Goal: Task Accomplishment & Management: Use online tool/utility

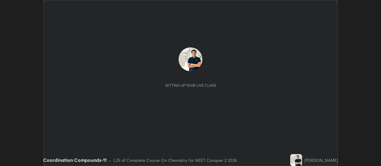
scroll to position [166, 381]
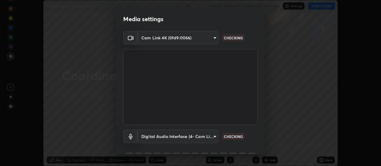
type input "b32c73f9f7383dfd5894755b812e900e91b535440668f828b547b286affdb2a7"
type input "7e24eadb503daefdb009f5231a994b533848cb2508ac5816b0a51b65dcacc65b"
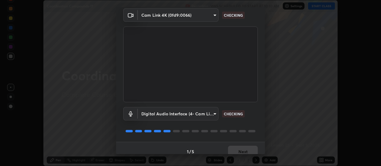
scroll to position [29, 0]
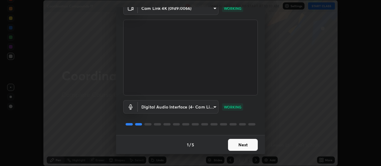
click at [244, 147] on button "Next" at bounding box center [243, 145] width 30 height 12
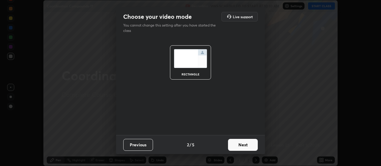
click at [248, 145] on button "Next" at bounding box center [243, 145] width 30 height 12
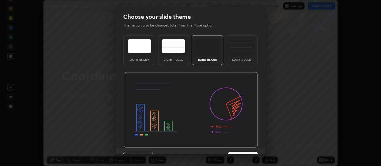
scroll to position [13, 0]
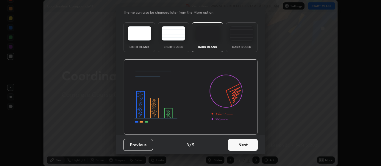
click at [247, 145] on button "Next" at bounding box center [243, 145] width 30 height 12
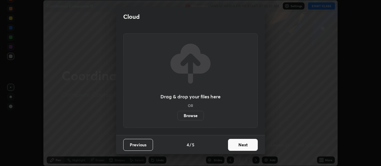
scroll to position [0, 0]
click at [248, 147] on button "Next" at bounding box center [243, 145] width 30 height 12
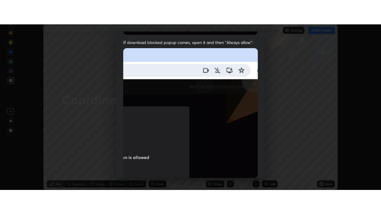
scroll to position [151, 0]
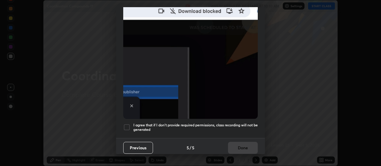
click at [245, 123] on h5 "I agree that if I don't provide required permissions, class recording will not …" at bounding box center [195, 127] width 124 height 9
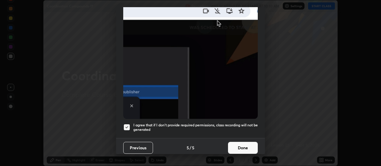
click at [244, 144] on button "Done" at bounding box center [243, 148] width 30 height 12
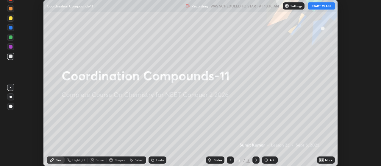
click at [323, 161] on icon at bounding box center [322, 160] width 1 height 1
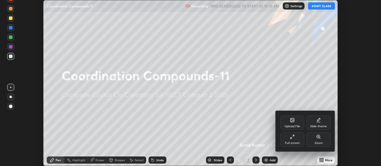
click at [293, 140] on div "Full screen" at bounding box center [292, 139] width 24 height 14
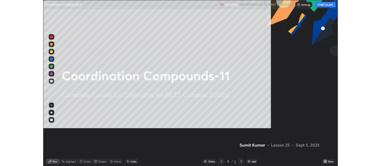
scroll to position [214, 381]
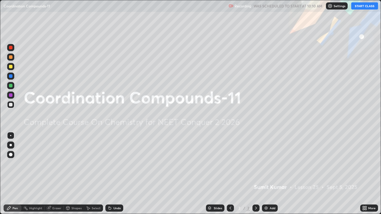
click at [358, 8] on button "START CLASS" at bounding box center [364, 5] width 27 height 7
click at [267, 165] on img at bounding box center [266, 208] width 5 height 5
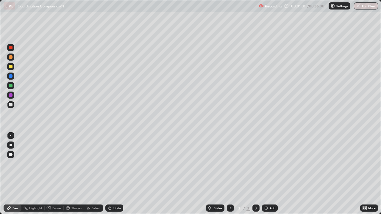
click at [113, 165] on div "Undo" at bounding box center [116, 208] width 7 height 3
click at [111, 165] on icon at bounding box center [109, 208] width 5 height 5
click at [115, 165] on div "Undo" at bounding box center [114, 208] width 18 height 7
click at [114, 165] on div "Undo" at bounding box center [116, 208] width 7 height 3
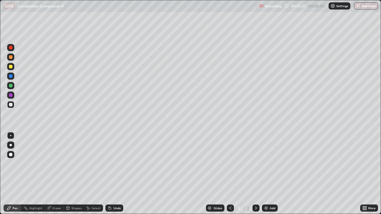
click at [115, 165] on div "Undo" at bounding box center [116, 208] width 7 height 3
click at [266, 165] on img at bounding box center [266, 208] width 5 height 5
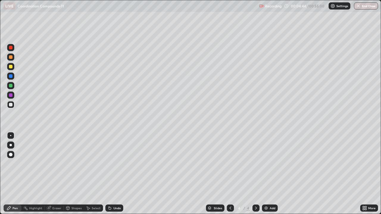
click at [110, 165] on icon at bounding box center [109, 208] width 5 height 5
click at [109, 165] on icon at bounding box center [110, 208] width 2 height 2
click at [113, 165] on div "Undo" at bounding box center [114, 208] width 18 height 7
click at [115, 165] on div "Undo" at bounding box center [116, 208] width 7 height 3
click at [112, 165] on div "Undo" at bounding box center [114, 208] width 18 height 7
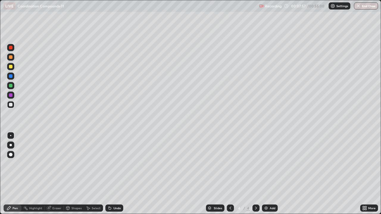
click at [112, 165] on div "Undo" at bounding box center [114, 208] width 18 height 7
click at [113, 165] on div "Undo" at bounding box center [114, 208] width 18 height 7
click at [115, 165] on div "Undo" at bounding box center [114, 208] width 18 height 7
click at [116, 165] on div "Undo" at bounding box center [114, 208] width 18 height 7
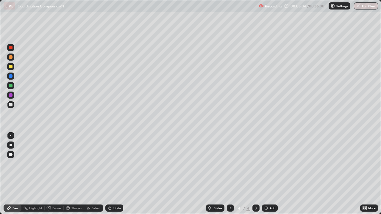
click at [117, 165] on div "Undo" at bounding box center [116, 208] width 7 height 3
click at [265, 165] on img at bounding box center [266, 208] width 5 height 5
click at [266, 165] on img at bounding box center [266, 208] width 5 height 5
click at [265, 165] on img at bounding box center [266, 208] width 5 height 5
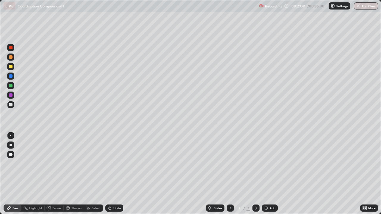
click at [229, 165] on icon at bounding box center [230, 208] width 5 height 5
click at [255, 165] on icon at bounding box center [256, 208] width 5 height 5
click at [110, 165] on icon at bounding box center [110, 208] width 2 height 2
click at [110, 165] on icon at bounding box center [109, 208] width 5 height 5
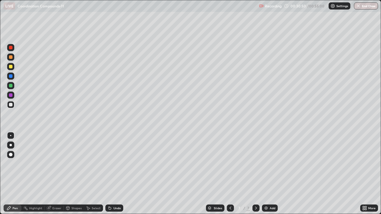
click at [109, 165] on icon at bounding box center [110, 208] width 2 height 2
click at [109, 165] on div "Undo" at bounding box center [114, 208] width 18 height 7
click at [111, 165] on icon at bounding box center [109, 208] width 5 height 5
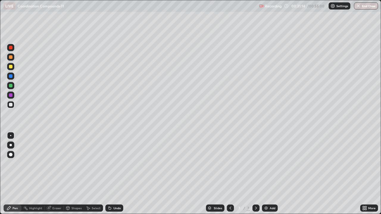
click at [110, 165] on icon at bounding box center [109, 208] width 5 height 5
click at [111, 165] on div "Undo" at bounding box center [114, 208] width 18 height 7
click at [110, 165] on div "Undo" at bounding box center [114, 208] width 18 height 7
click at [109, 165] on icon at bounding box center [110, 208] width 2 height 2
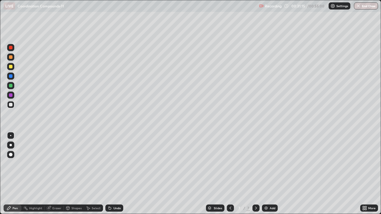
click at [109, 165] on icon at bounding box center [110, 208] width 2 height 2
click at [114, 165] on div "Undo" at bounding box center [116, 208] width 7 height 3
click at [116, 165] on div "Undo" at bounding box center [116, 208] width 7 height 3
click at [117, 165] on div "Undo" at bounding box center [116, 208] width 7 height 3
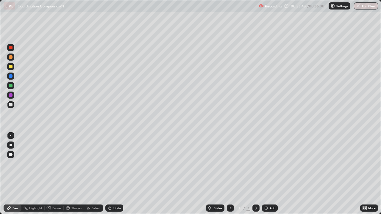
click at [266, 165] on img at bounding box center [266, 208] width 5 height 5
click at [109, 165] on icon at bounding box center [110, 208] width 2 height 2
click at [230, 165] on icon at bounding box center [230, 208] width 5 height 5
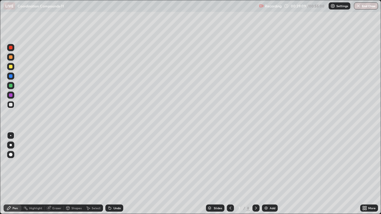
click at [53, 165] on div "Eraser" at bounding box center [54, 208] width 19 height 7
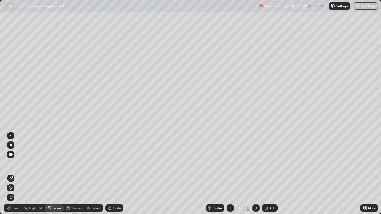
click at [10, 165] on icon at bounding box center [10, 188] width 5 height 5
click at [256, 165] on icon at bounding box center [256, 208] width 5 height 5
click at [14, 165] on div "Pen" at bounding box center [13, 208] width 18 height 7
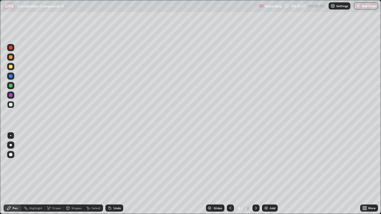
click at [115, 165] on div "Undo" at bounding box center [116, 208] width 7 height 3
click at [115, 165] on div "Undo" at bounding box center [114, 208] width 18 height 7
click at [267, 165] on img at bounding box center [266, 208] width 5 height 5
click at [109, 165] on icon at bounding box center [110, 208] width 2 height 2
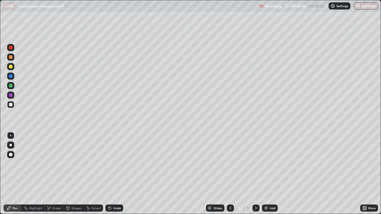
click at [109, 165] on div "Undo" at bounding box center [114, 208] width 18 height 7
click at [109, 165] on icon at bounding box center [110, 208] width 2 height 2
click at [108, 165] on icon at bounding box center [109, 208] width 5 height 5
click at [107, 165] on icon at bounding box center [109, 208] width 5 height 5
click at [108, 165] on div "Undo" at bounding box center [114, 208] width 18 height 7
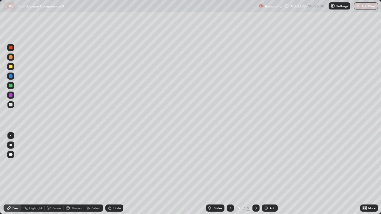
click at [108, 165] on div "Undo" at bounding box center [114, 208] width 18 height 7
click at [109, 165] on icon at bounding box center [110, 208] width 2 height 2
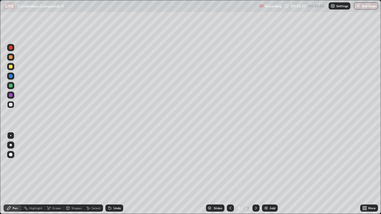
click at [109, 165] on icon at bounding box center [110, 208] width 2 height 2
click at [109, 165] on icon at bounding box center [109, 207] width 1 height 1
click at [109, 165] on icon at bounding box center [110, 208] width 2 height 2
click at [112, 165] on div "Undo" at bounding box center [114, 208] width 18 height 7
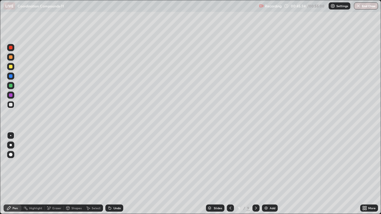
click at [112, 165] on div "Undo" at bounding box center [114, 208] width 18 height 7
click at [109, 165] on icon at bounding box center [110, 208] width 2 height 2
click at [111, 165] on icon at bounding box center [109, 208] width 5 height 5
click at [114, 165] on div "Undo" at bounding box center [116, 208] width 7 height 3
click at [113, 165] on div "Undo" at bounding box center [116, 208] width 7 height 3
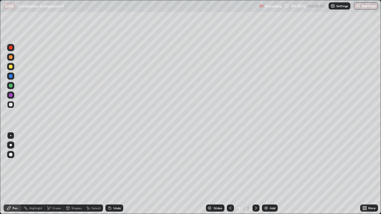
click at [266, 165] on img at bounding box center [266, 208] width 5 height 5
click at [360, 7] on img "button" at bounding box center [358, 6] width 5 height 5
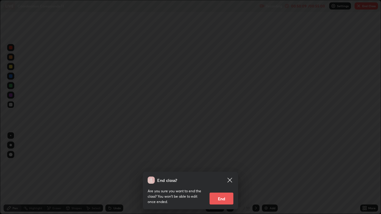
click at [221, 165] on button "End" at bounding box center [222, 199] width 24 height 12
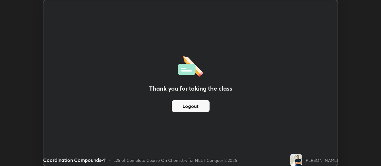
scroll to position [29600, 29385]
